Goal: Navigation & Orientation: Find specific page/section

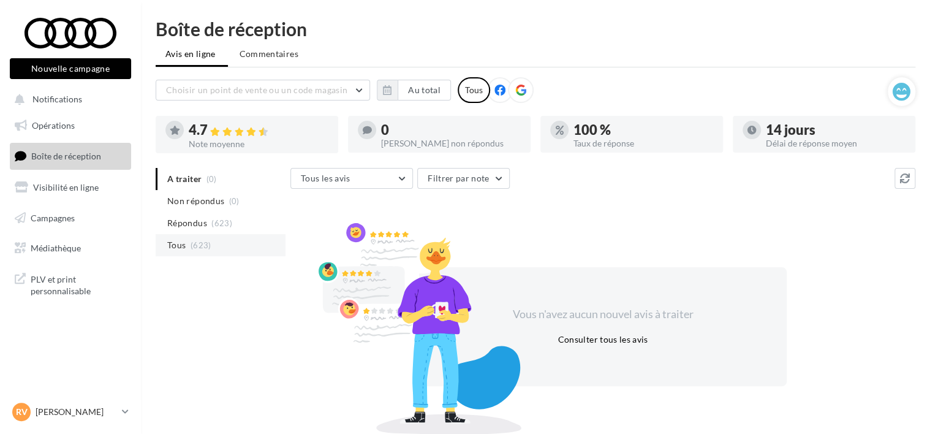
click at [198, 248] on span "(623)" at bounding box center [201, 245] width 21 height 10
